Goal: Find specific page/section: Find specific page/section

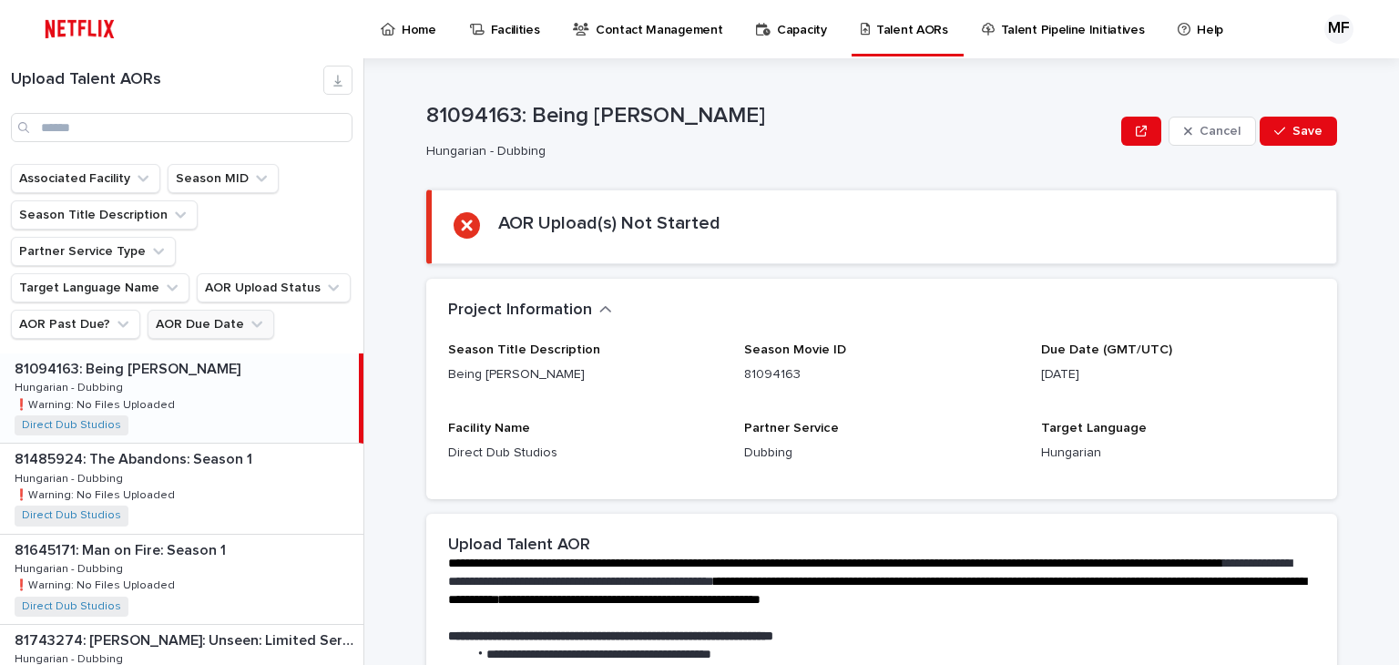
click at [187, 310] on button "AOR Due Date" at bounding box center [211, 324] width 127 height 29
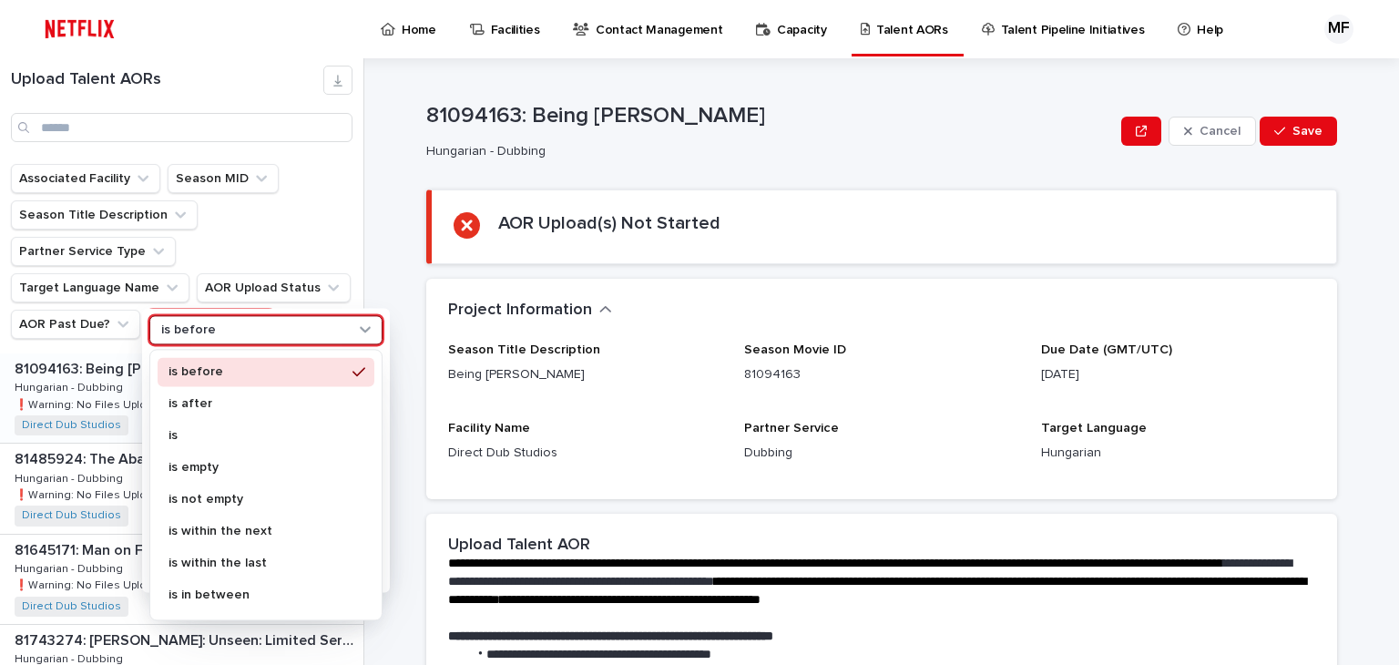
click at [238, 335] on div "is before" at bounding box center [254, 330] width 201 height 19
click at [233, 426] on div "is" at bounding box center [266, 435] width 217 height 29
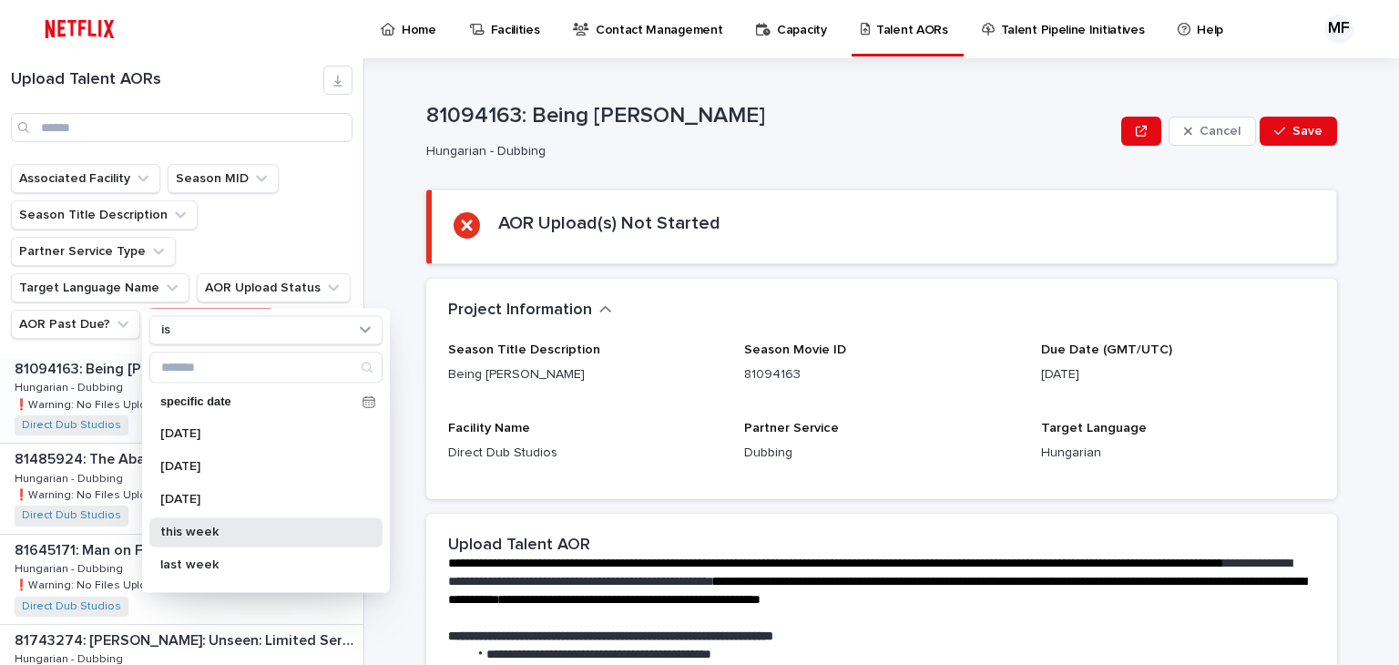
click at [230, 529] on p "this week" at bounding box center [256, 532] width 193 height 13
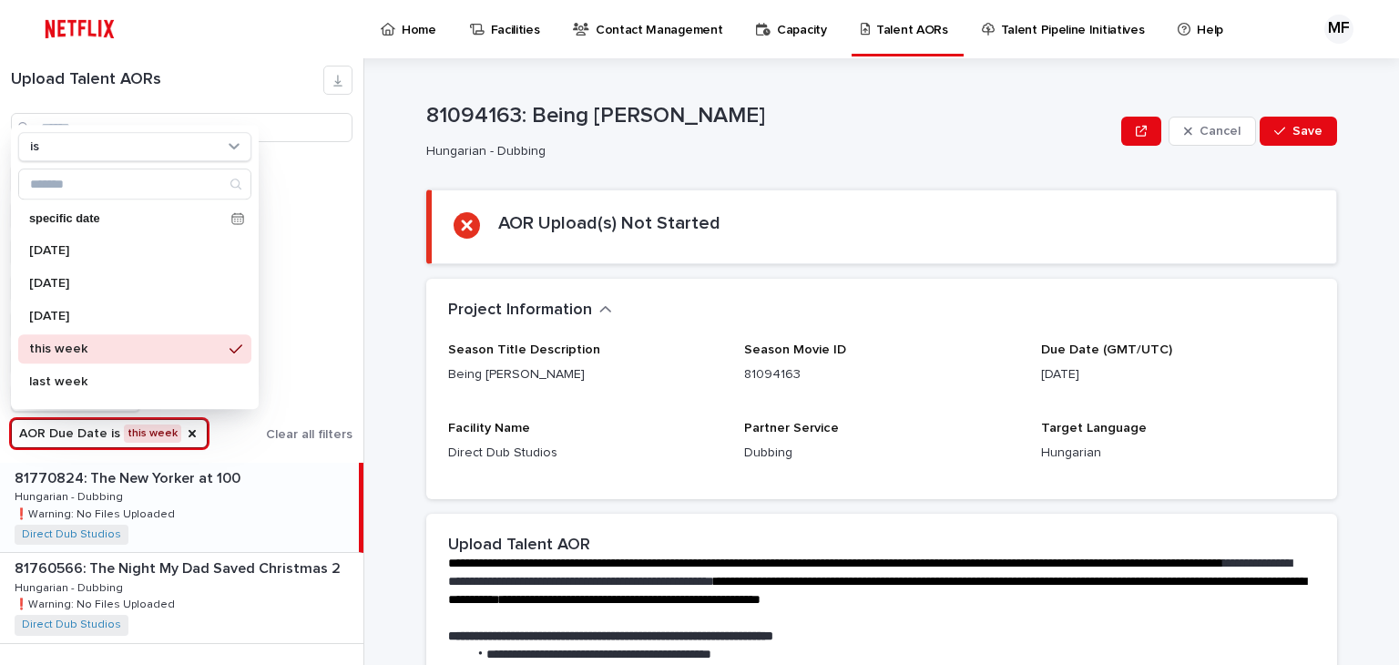
click at [371, 227] on div "Upload Talent AORs Associated Facility Season MID Season Title Description Part…" at bounding box center [699, 361] width 1399 height 607
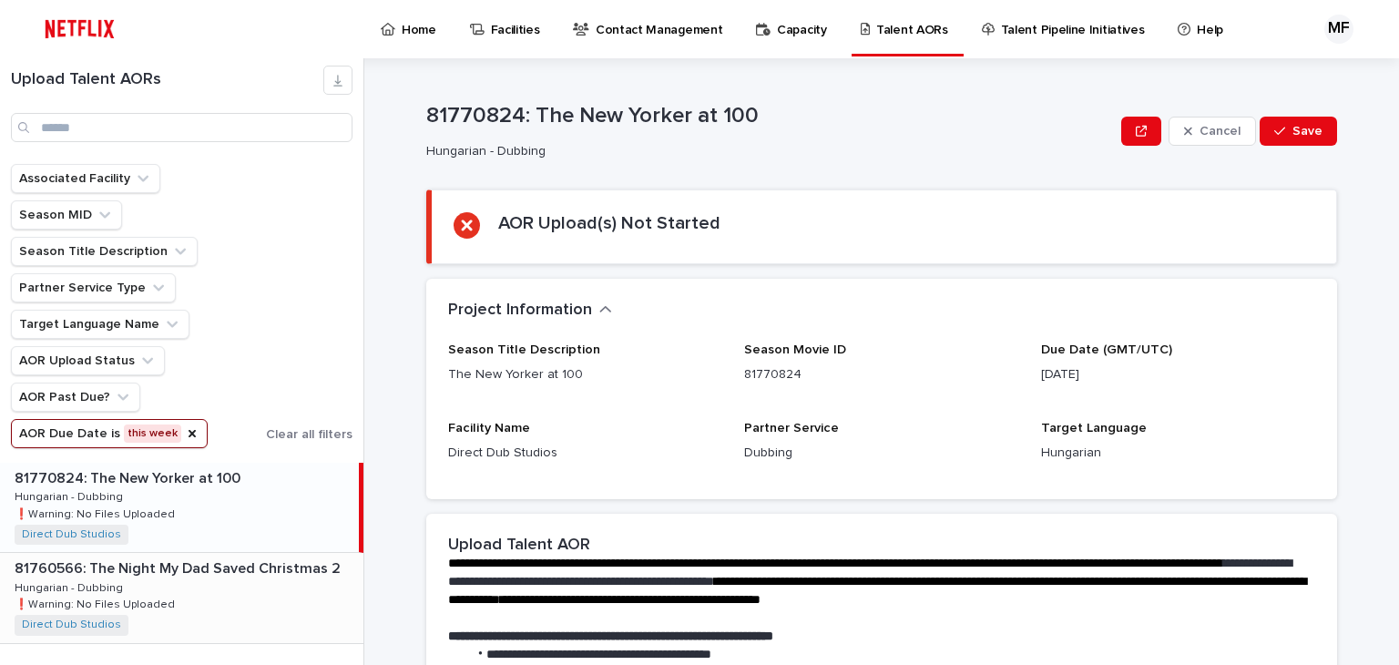
click at [251, 598] on div "81760566: The Night My Dad Saved Christmas 2 81760566: The Night My Dad Saved C…" at bounding box center [181, 597] width 363 height 89
